Goal: Book appointment/travel/reservation

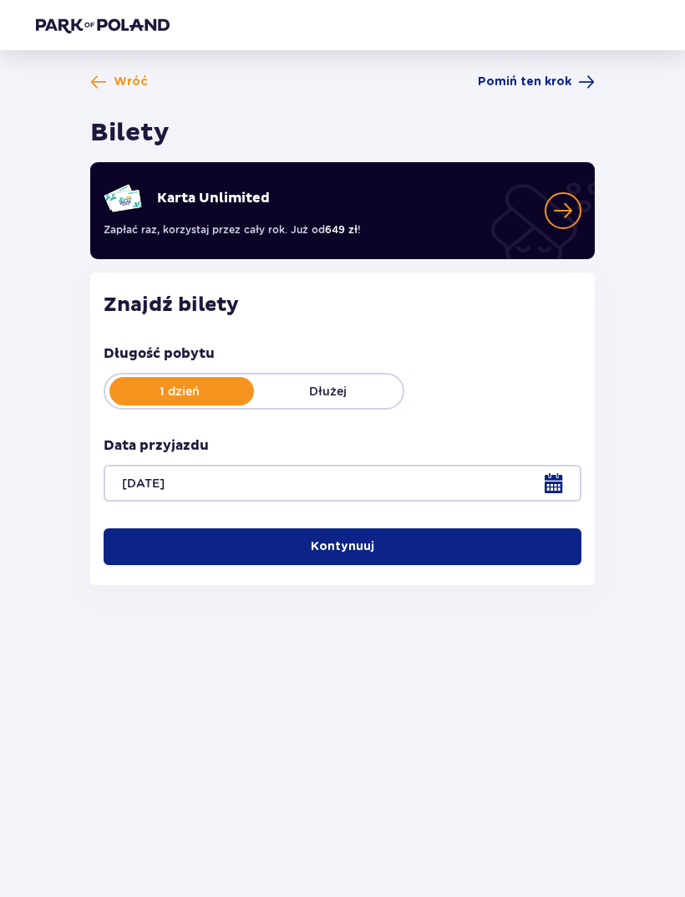
click at [390, 547] on button "Kontynuuj" at bounding box center [343, 546] width 478 height 37
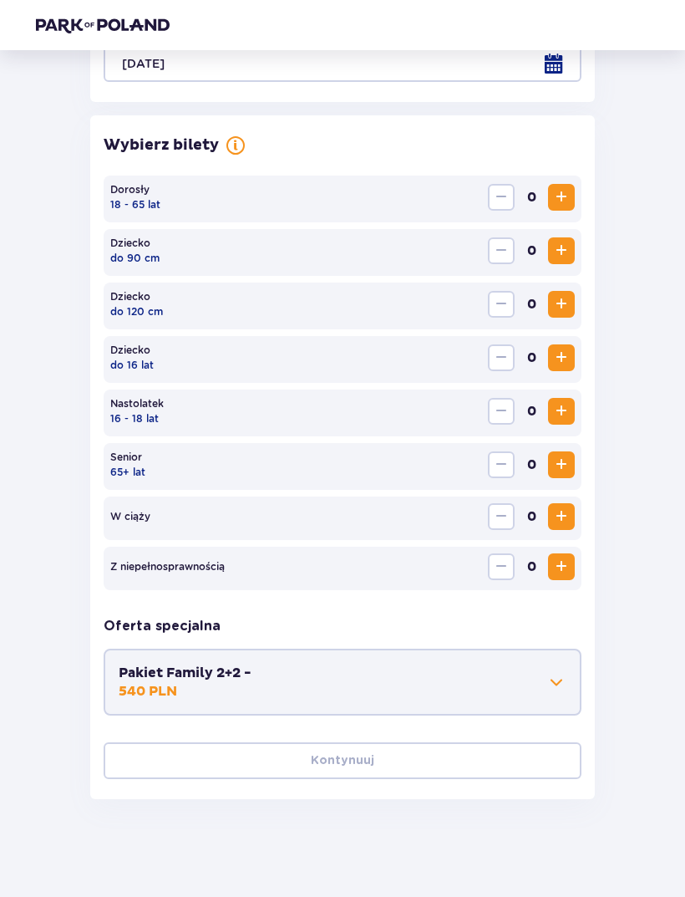
scroll to position [422, 0]
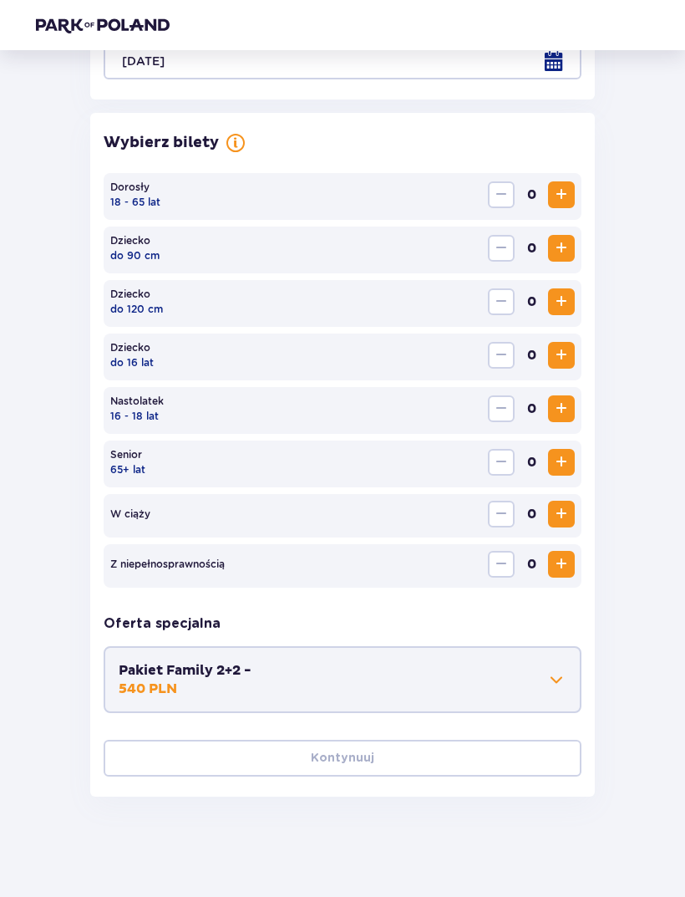
click at [569, 192] on span "Increase" at bounding box center [562, 195] width 20 height 20
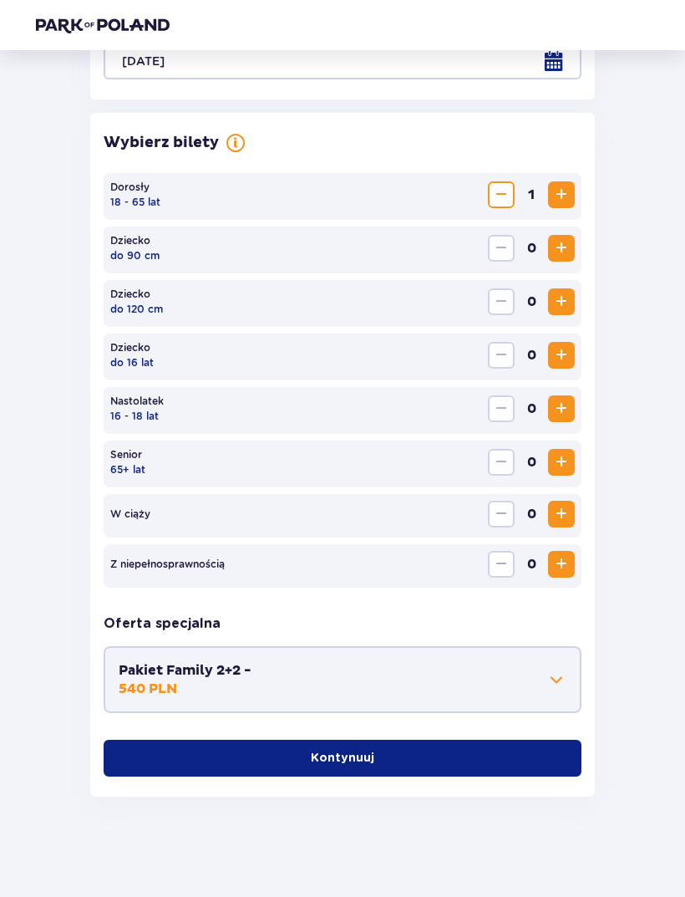
click at [565, 195] on span "Increase" at bounding box center [562, 195] width 20 height 20
click at [560, 673] on span at bounding box center [557, 680] width 20 height 20
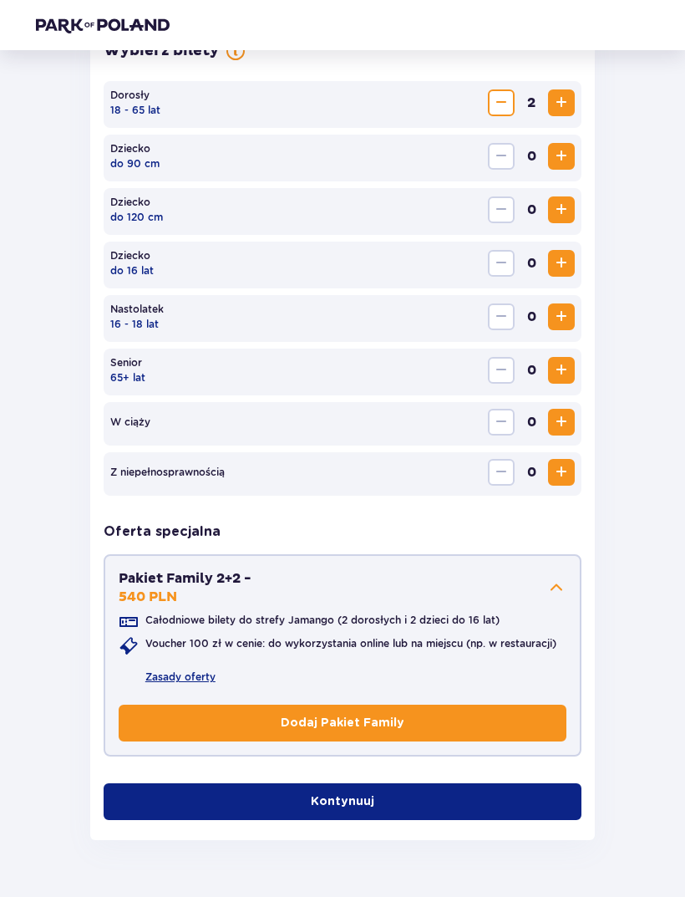
scroll to position [515, 0]
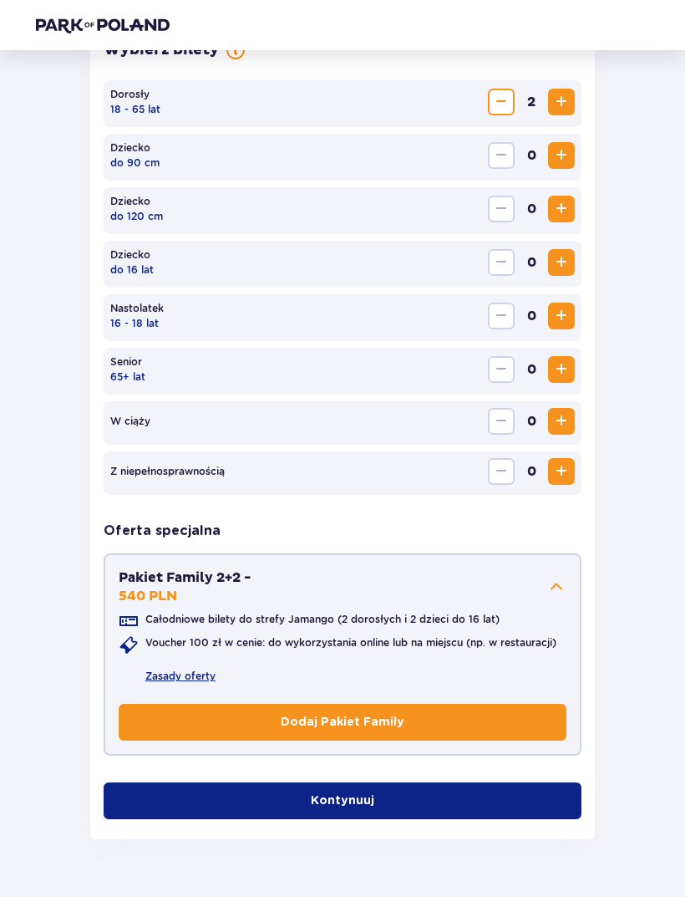
click at [565, 568] on button "Pakiet Family 2+2 - 540 PLN" at bounding box center [343, 586] width 448 height 37
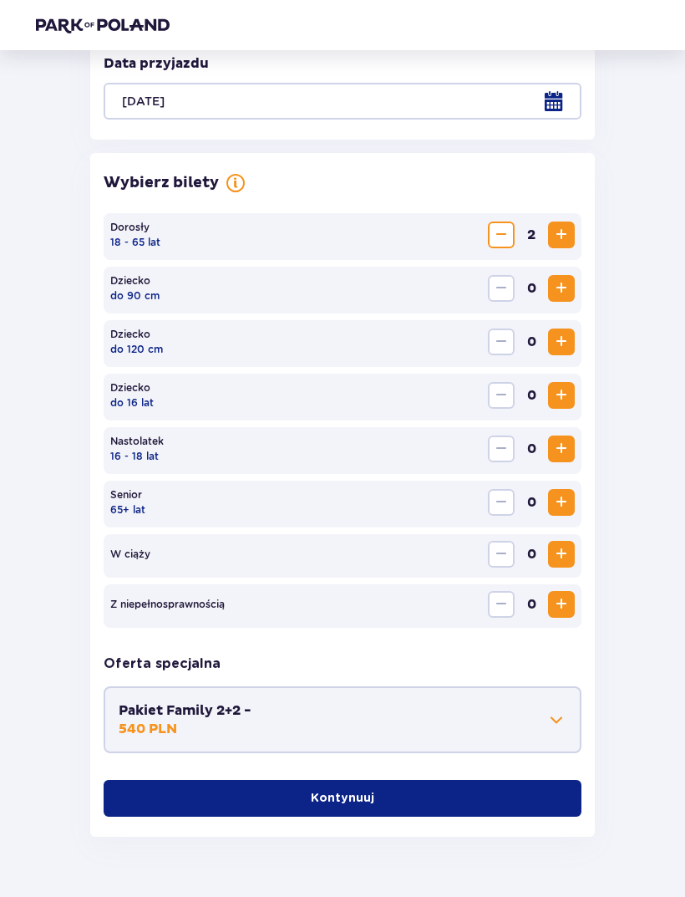
scroll to position [381, 0]
click at [496, 800] on button "Kontynuuj" at bounding box center [343, 799] width 478 height 37
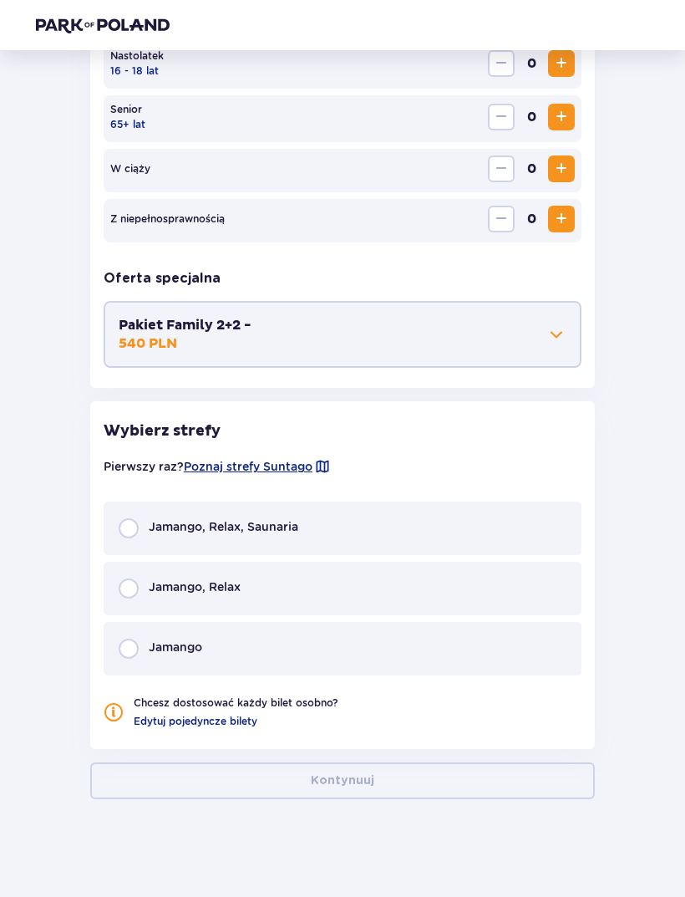
scroll to position [770, 0]
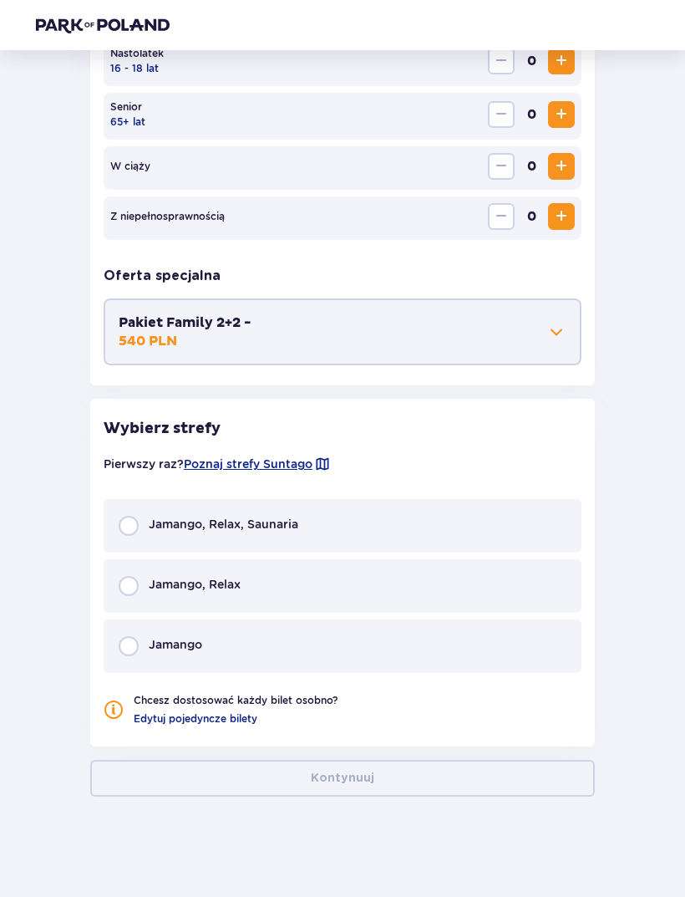
click at [448, 500] on div "Jamango, Relax, Saunaria" at bounding box center [343, 525] width 478 height 53
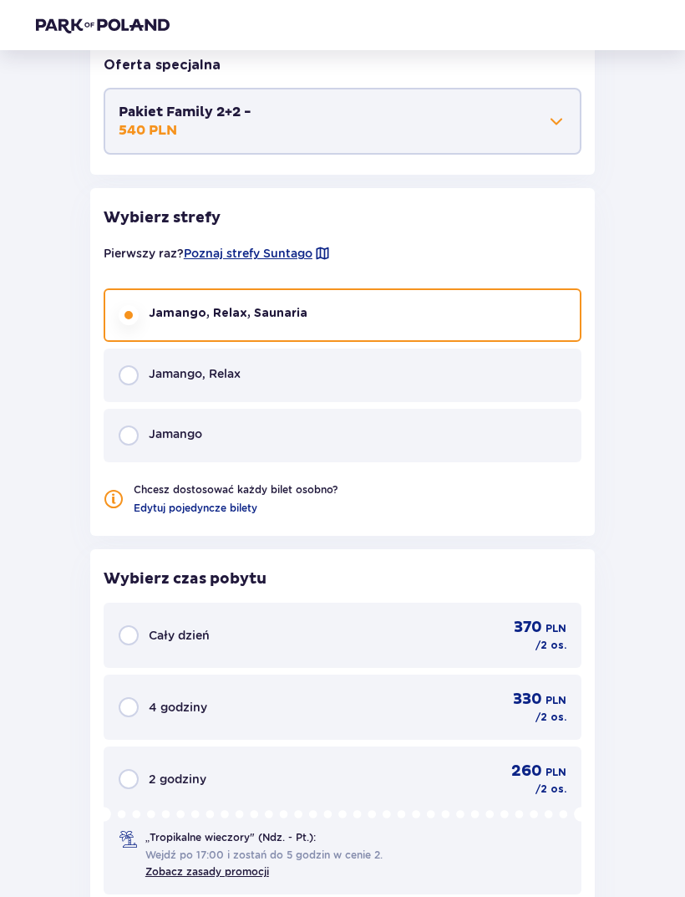
click at [444, 536] on div "Wybierz czas pobytu Cały dzień 370 PLN / 2 os. 4 godziny 330 PLN / 2 os. 2 godz…" at bounding box center [342, 752] width 505 height 432
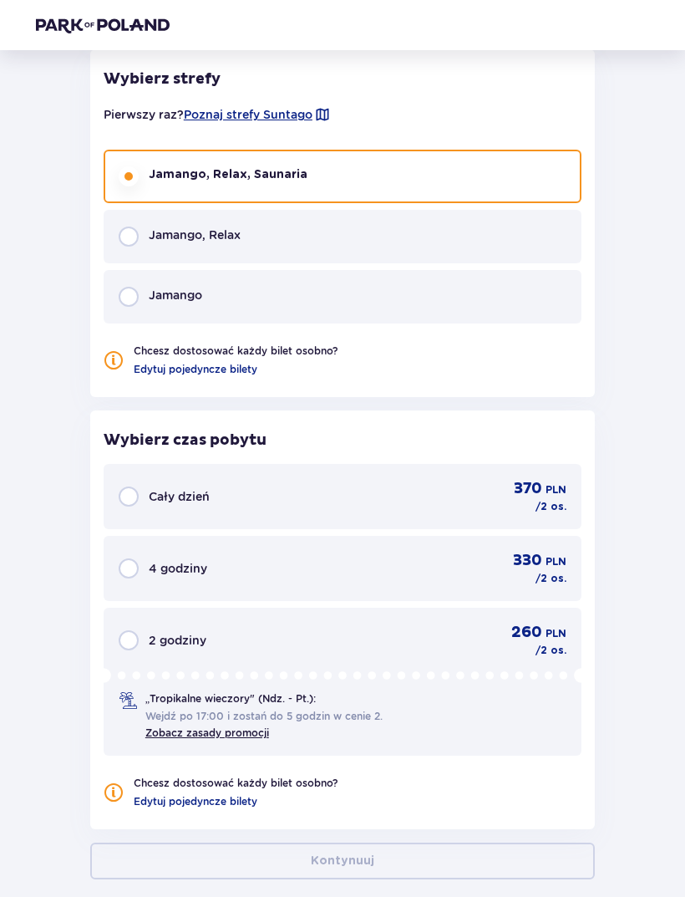
scroll to position [1148, 0]
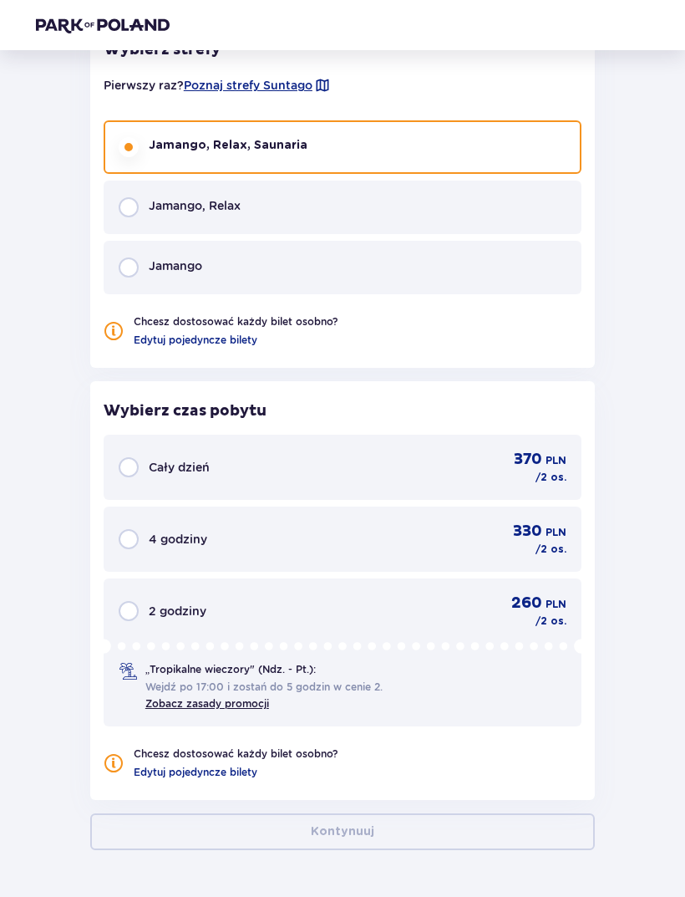
click at [489, 456] on div "370 PLN / 2 os." at bounding box center [522, 467] width 89 height 35
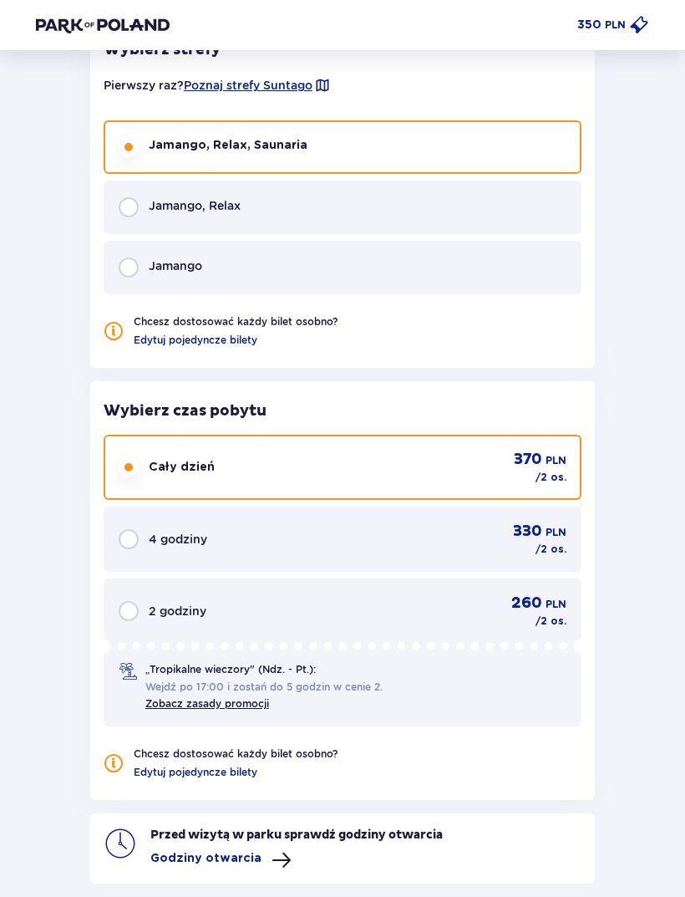
scroll to position [1232, 0]
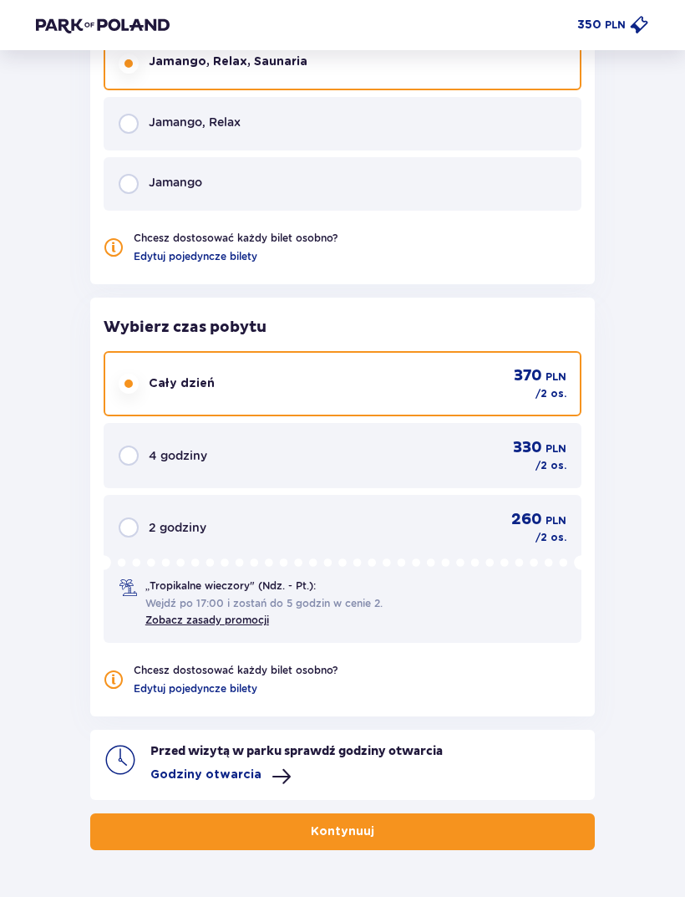
click at [501, 826] on button "Kontynuuj" at bounding box center [342, 831] width 505 height 37
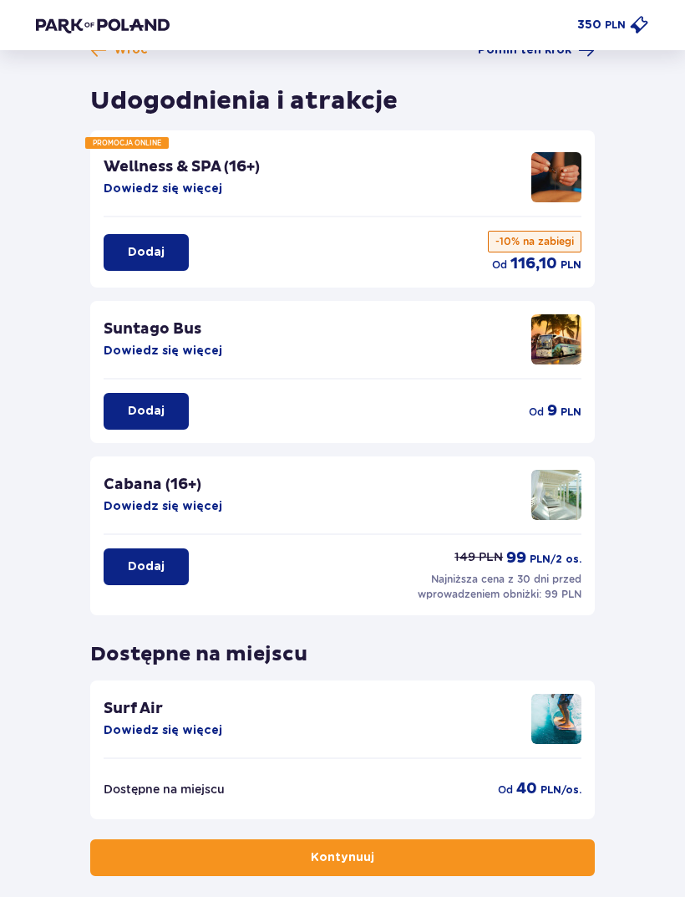
scroll to position [58, 0]
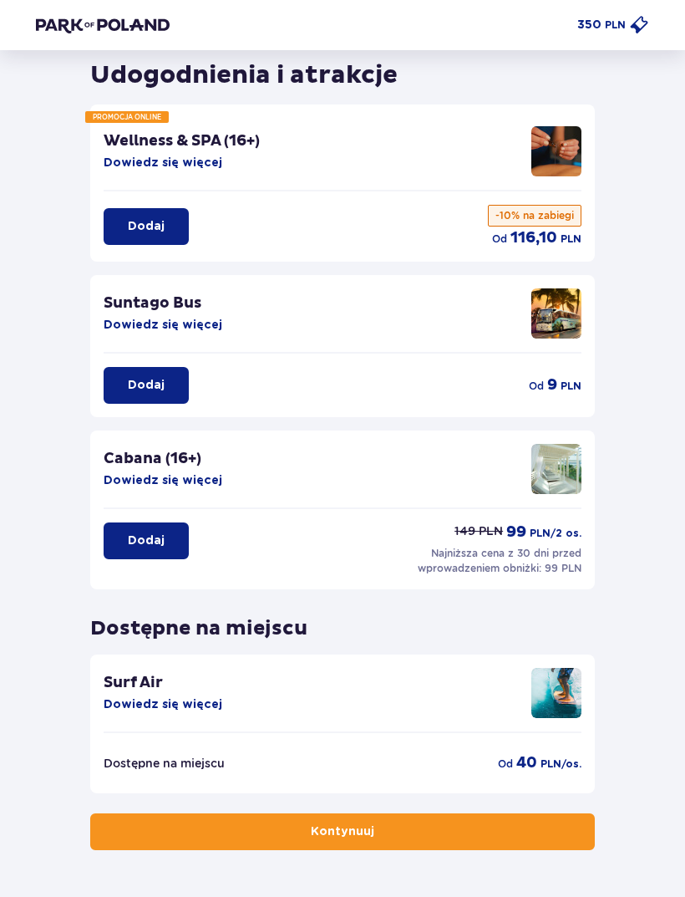
click at [181, 827] on button "Kontynuuj" at bounding box center [342, 831] width 505 height 37
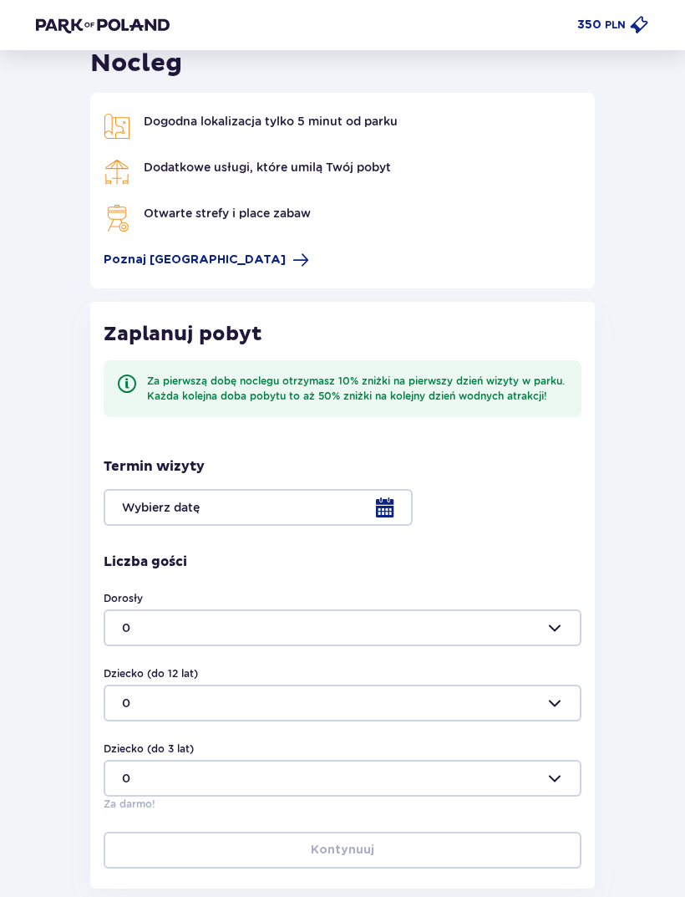
scroll to position [165, 0]
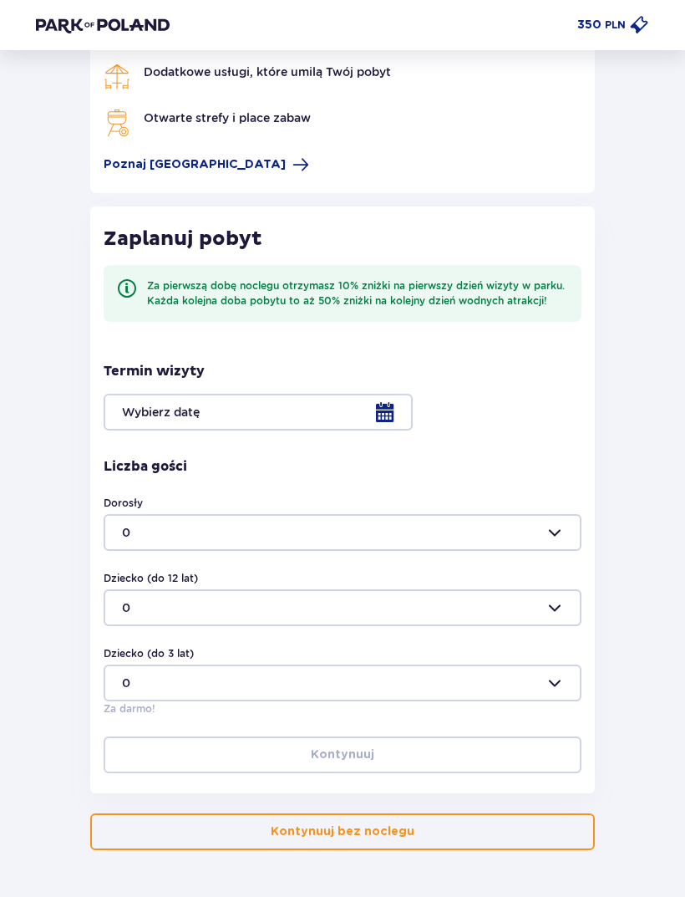
click at [181, 825] on button "Kontynuuj bez noclegu" at bounding box center [342, 831] width 505 height 37
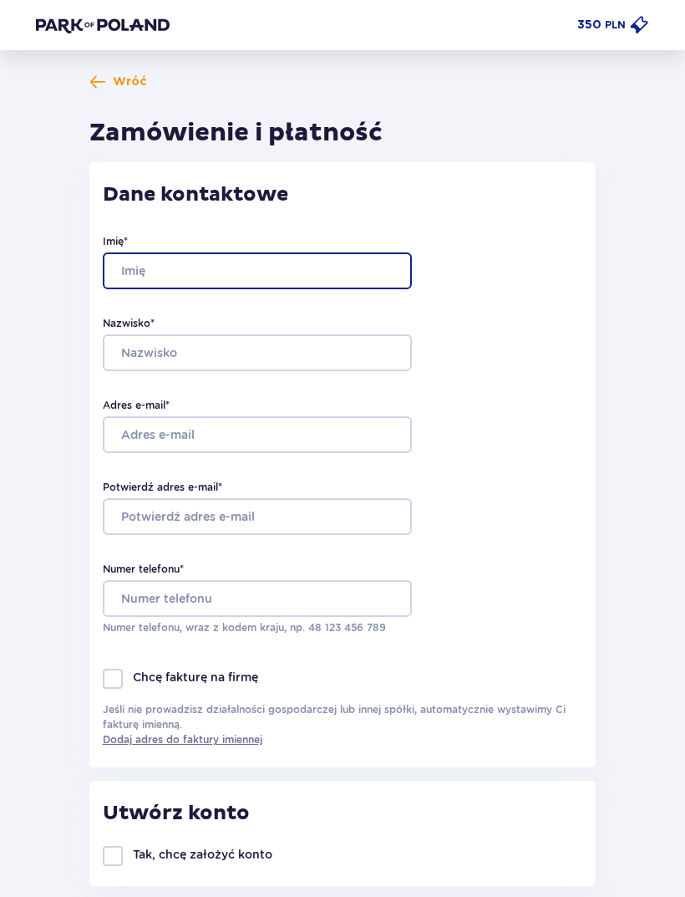
click at [148, 272] on input "Imię *" at bounding box center [257, 270] width 309 height 37
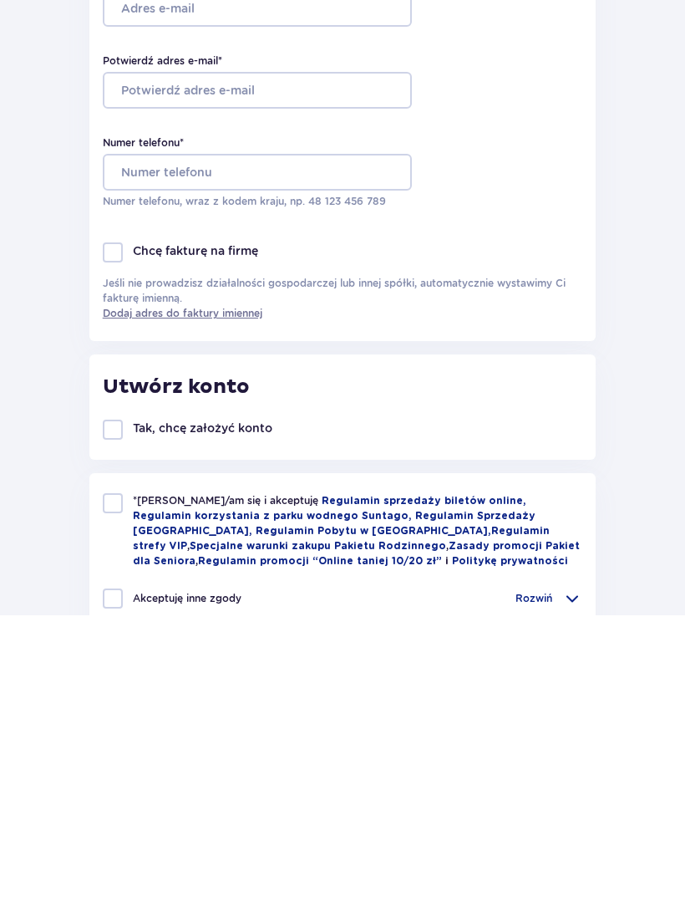
scroll to position [18, 0]
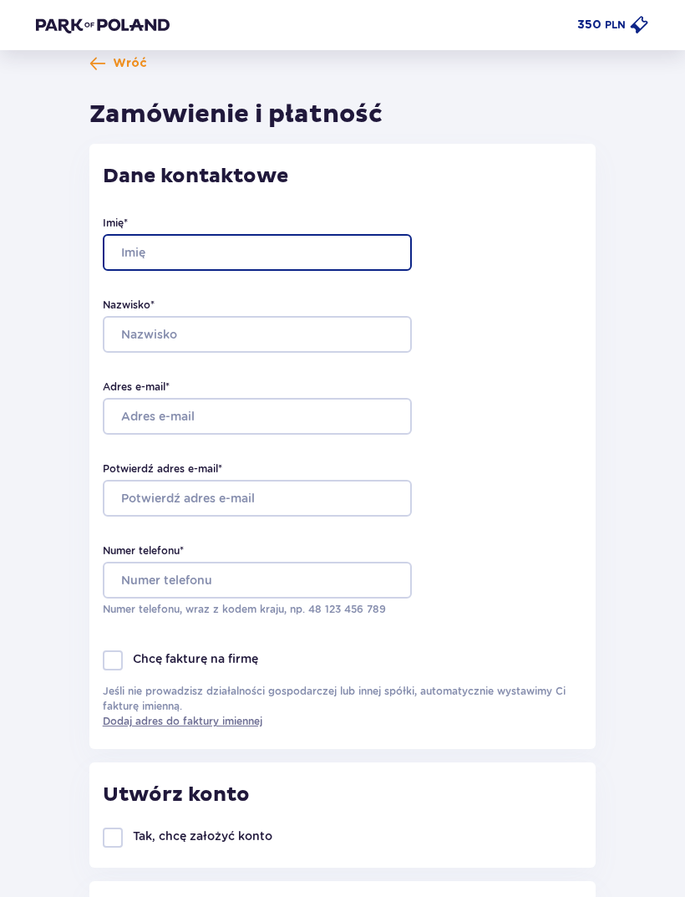
click at [132, 242] on input "Imię *" at bounding box center [257, 252] width 309 height 37
type input "[PERSON_NAME]"
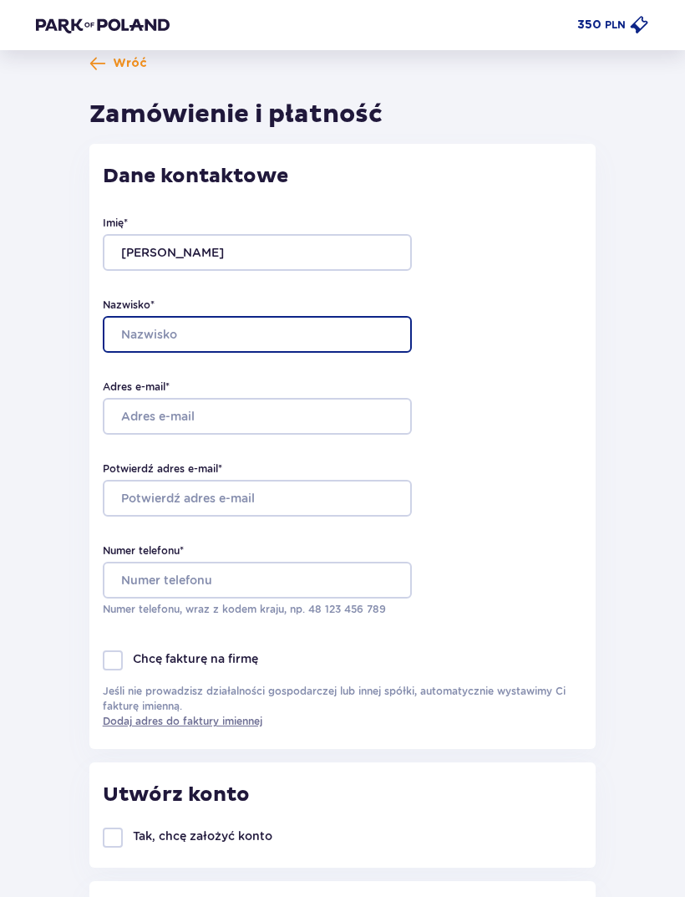
type input "Habrych"
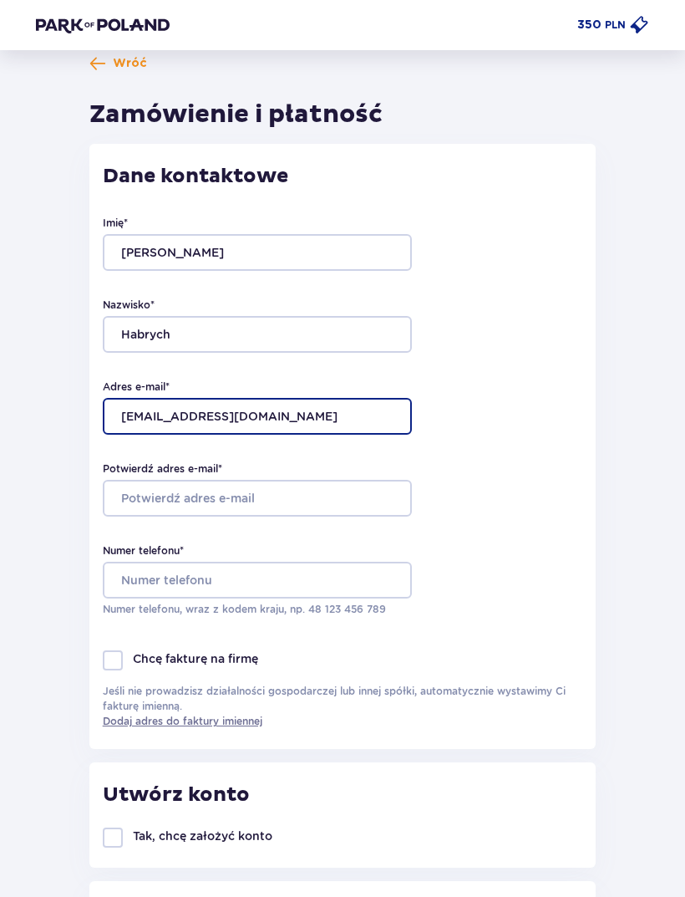
type input "[EMAIL_ADDRESS][DOMAIN_NAME]"
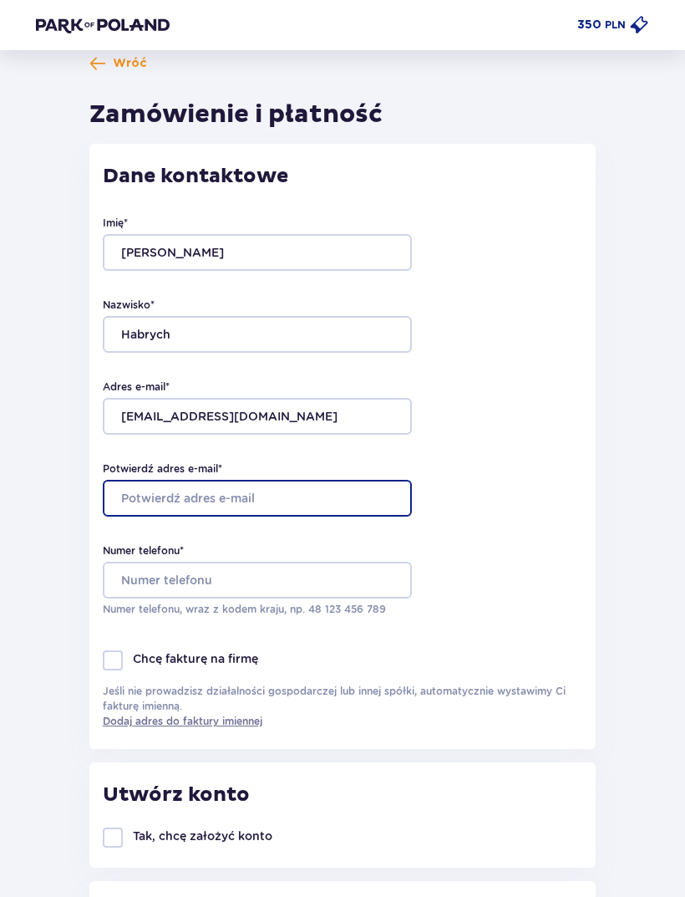
click at [140, 494] on input "Potwierdź adres e-mail *" at bounding box center [257, 498] width 309 height 37
type input "[EMAIL_ADDRESS][DOMAIN_NAME]"
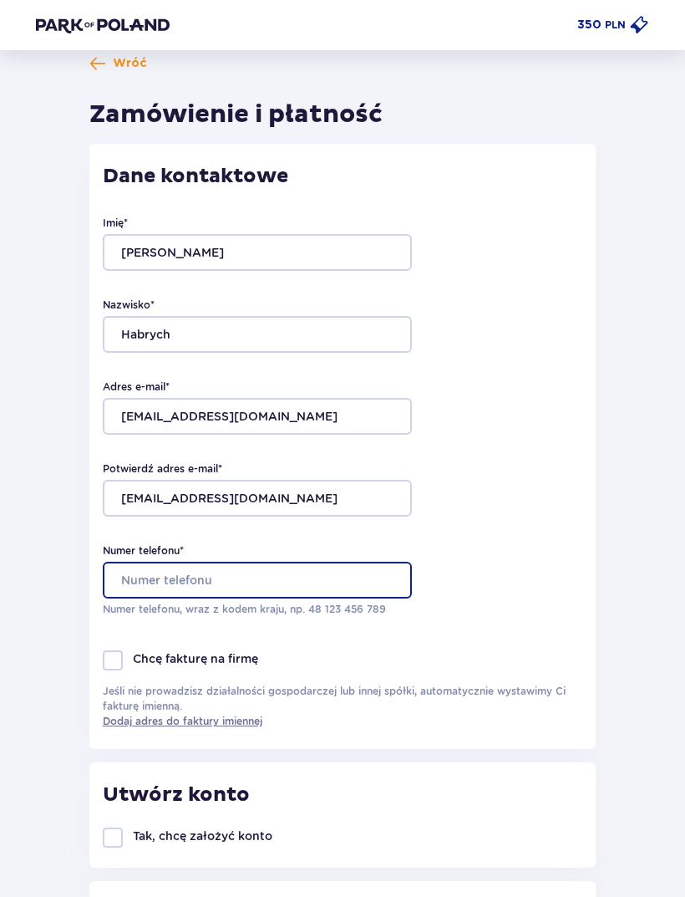
click at [145, 563] on input "Numer telefonu *" at bounding box center [257, 580] width 309 height 37
type input "519407069"
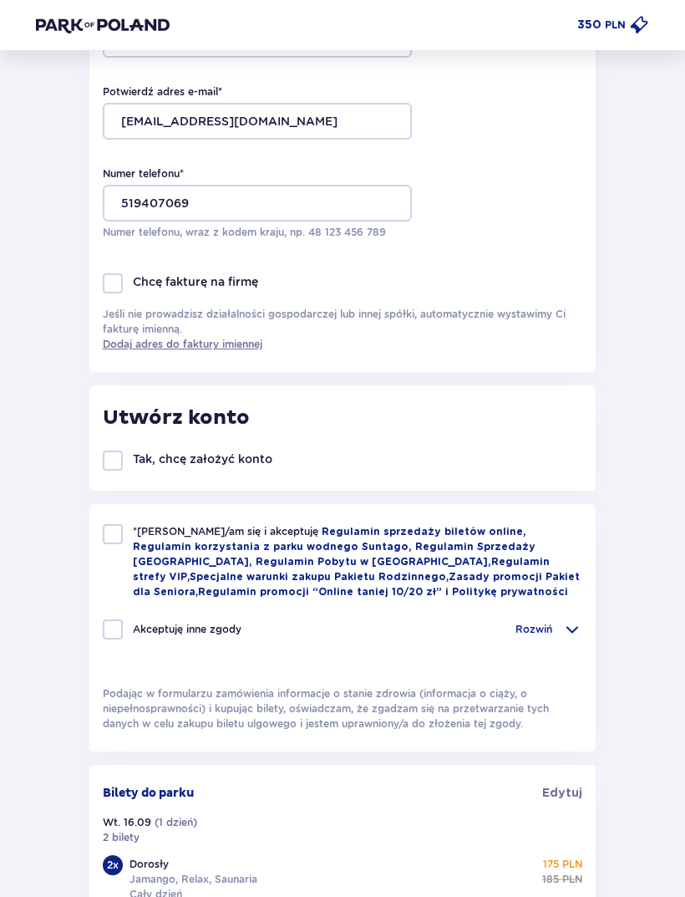
scroll to position [395, 0]
click at [115, 532] on div at bounding box center [113, 534] width 20 height 20
checkbox input "true"
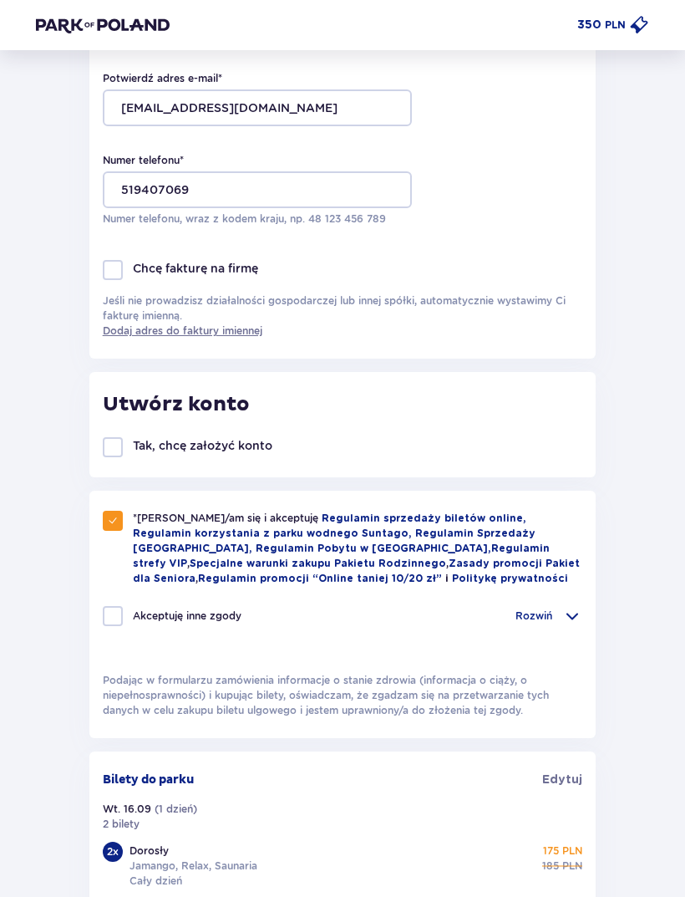
scroll to position [478, 0]
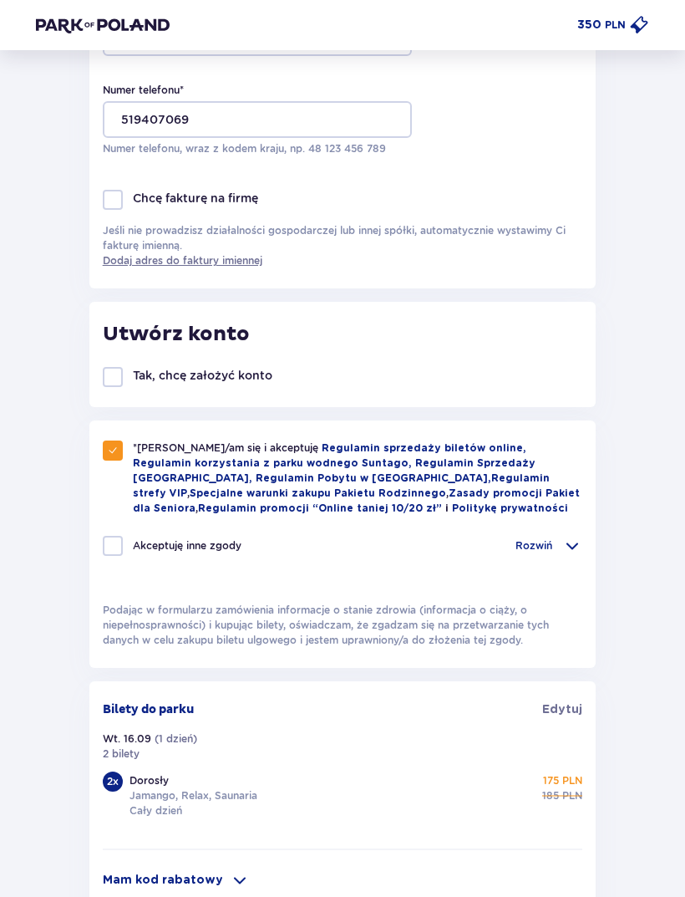
click at [544, 553] on p "Rozwiń" at bounding box center [534, 546] width 37 height 15
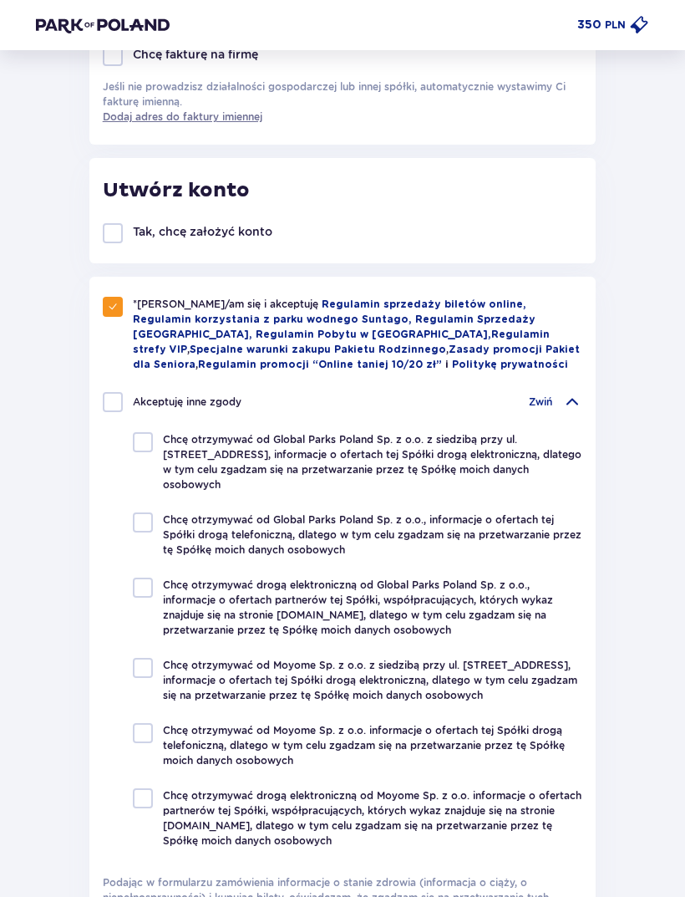
scroll to position [619, 0]
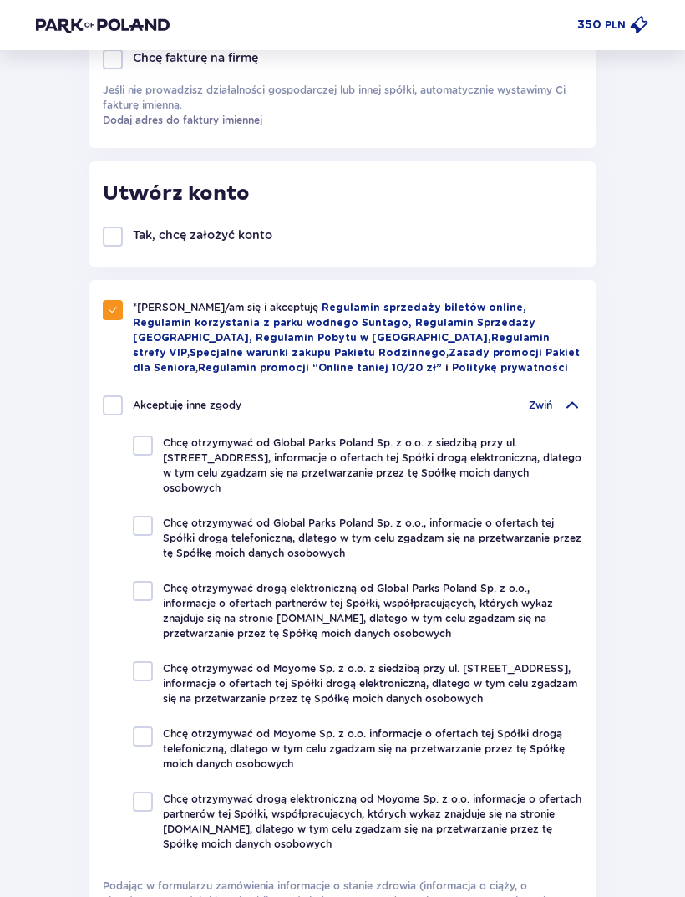
click at [536, 400] on div "Zwiń" at bounding box center [555, 405] width 53 height 20
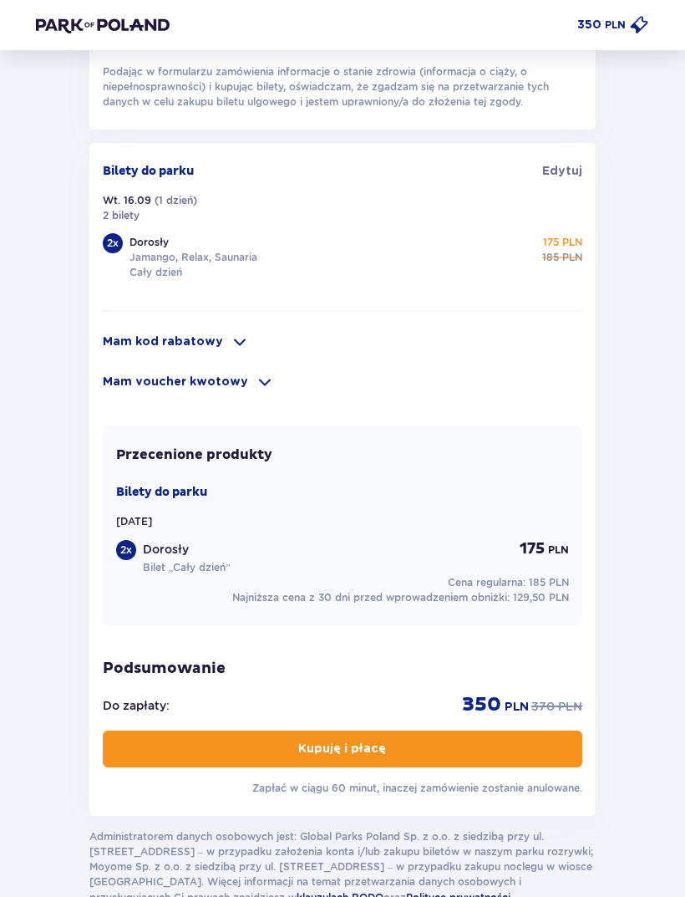
scroll to position [1059, 0]
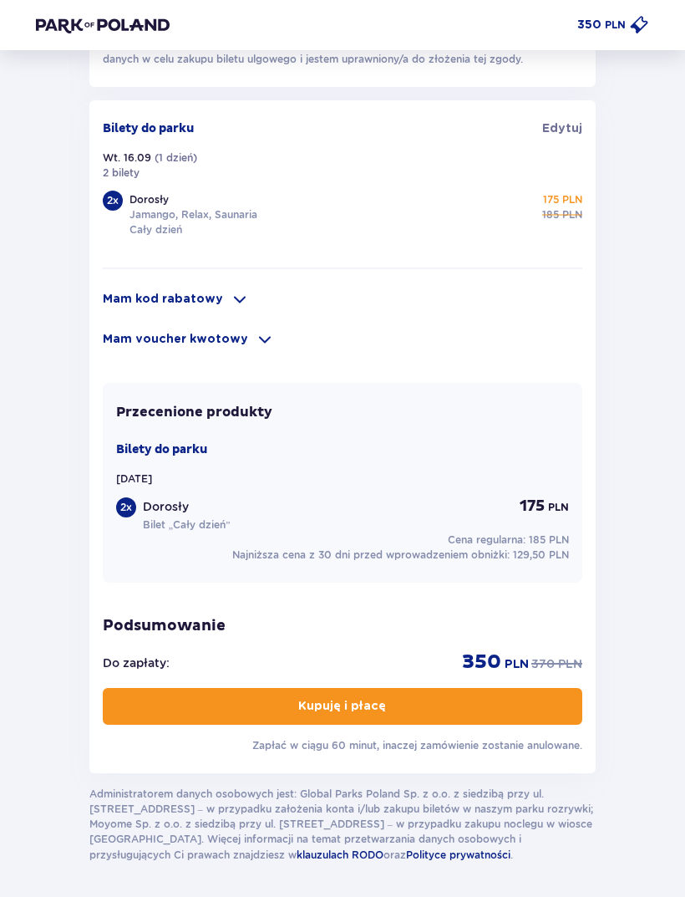
click at [216, 699] on button "Kupuję i płacę" at bounding box center [343, 707] width 480 height 37
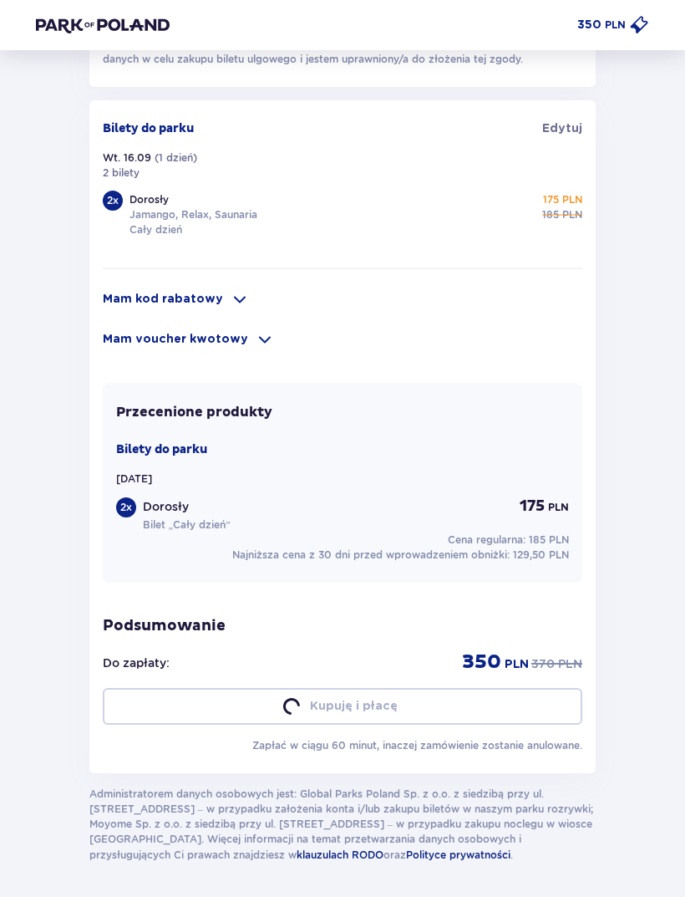
scroll to position [1060, 0]
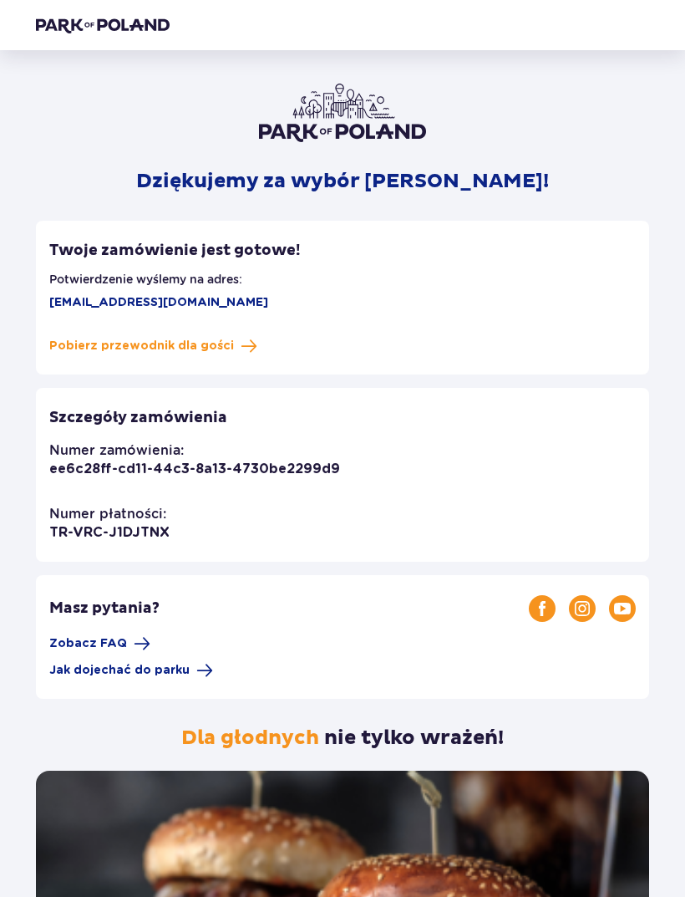
scroll to position [10, 0]
